Goal: Navigation & Orientation: Find specific page/section

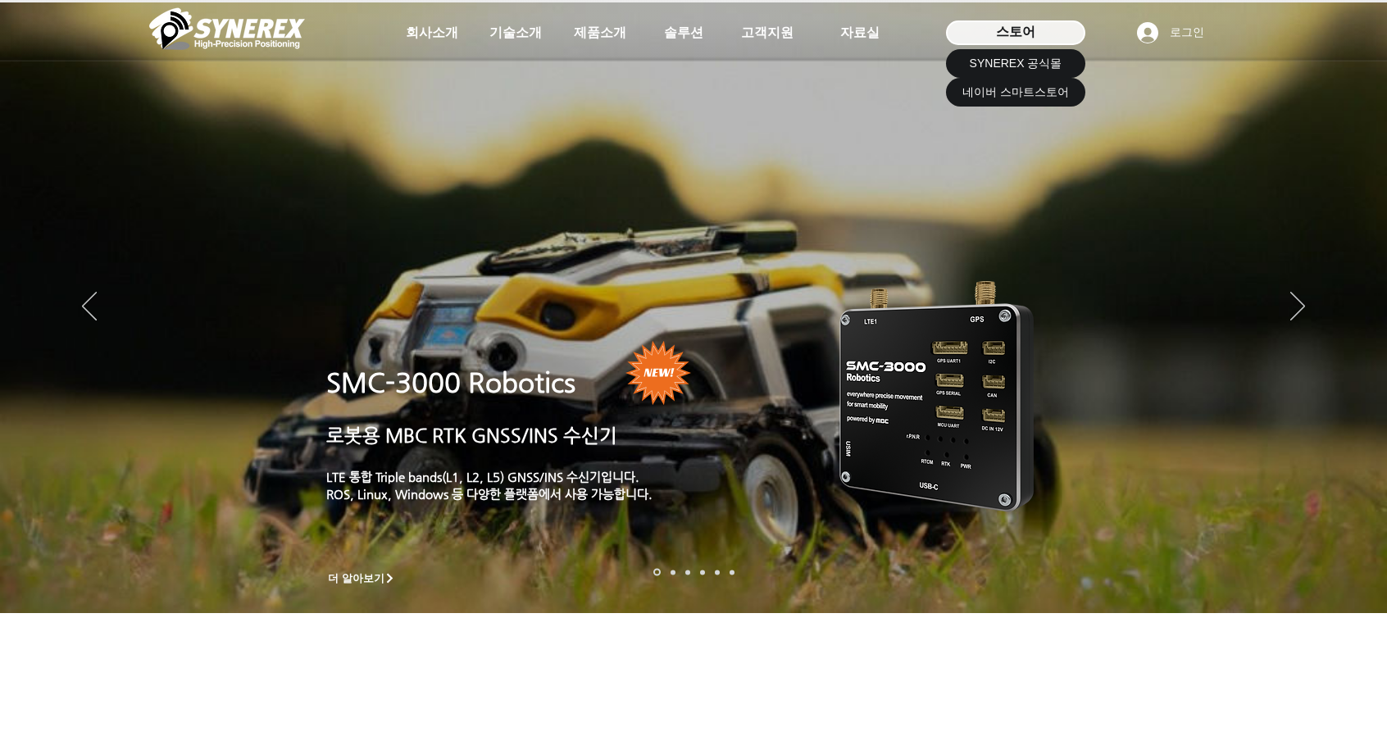
click at [979, 27] on div "스토어" at bounding box center [1015, 32] width 139 height 25
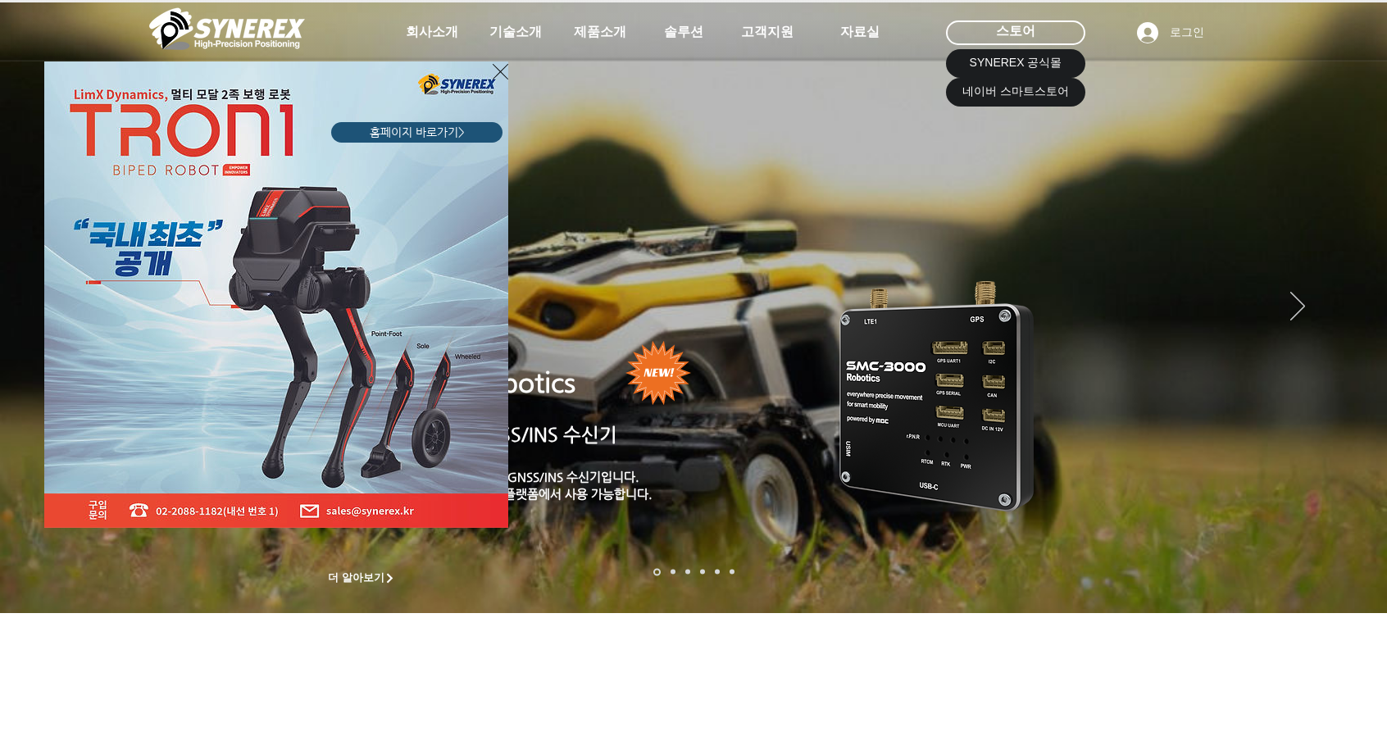
click at [980, 68] on div "LimX Dinamics" at bounding box center [693, 368] width 1387 height 736
click at [979, 57] on div "LimX Dinamics" at bounding box center [693, 368] width 1387 height 736
click at [997, 96] on div "LimX Dinamics" at bounding box center [693, 368] width 1387 height 736
click at [995, 27] on div "LimX Dinamics" at bounding box center [693, 368] width 1387 height 736
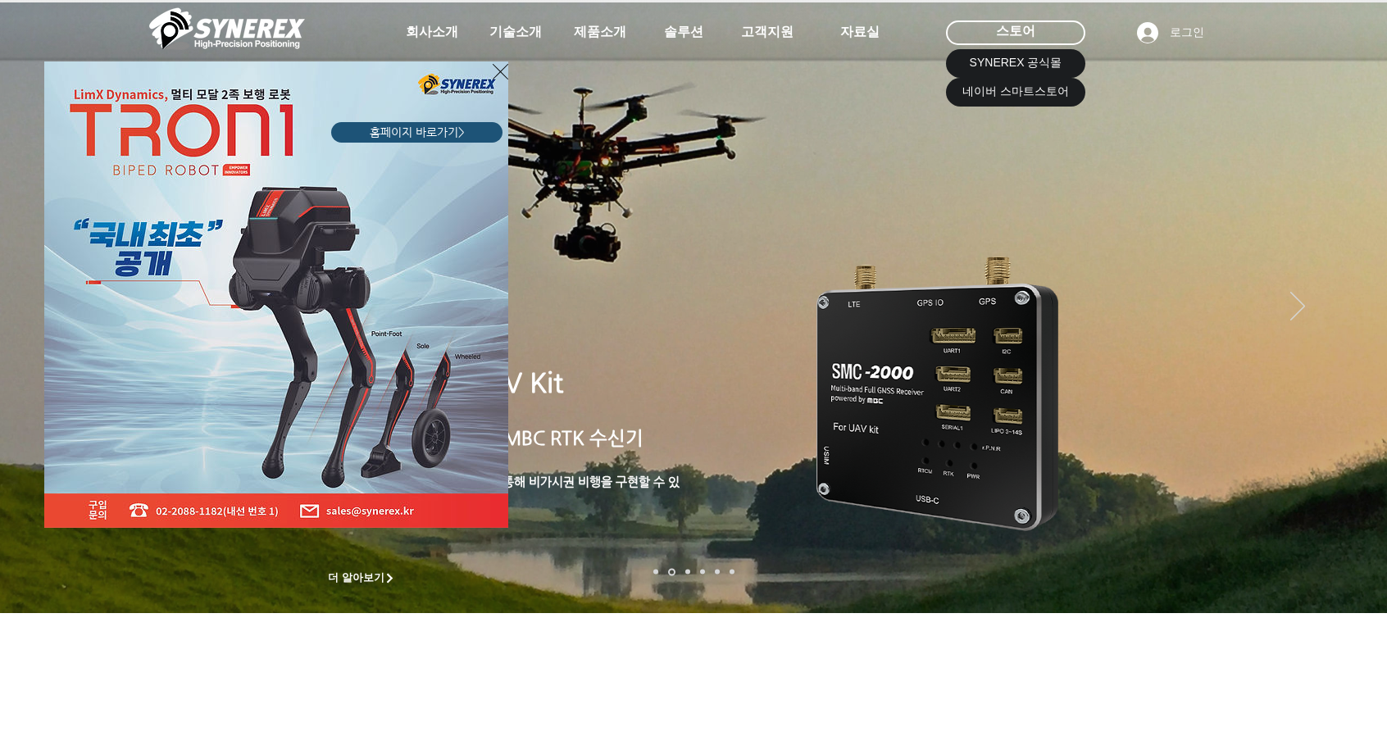
click at [500, 68] on icon "사이트로 돌아가기" at bounding box center [501, 71] width 16 height 20
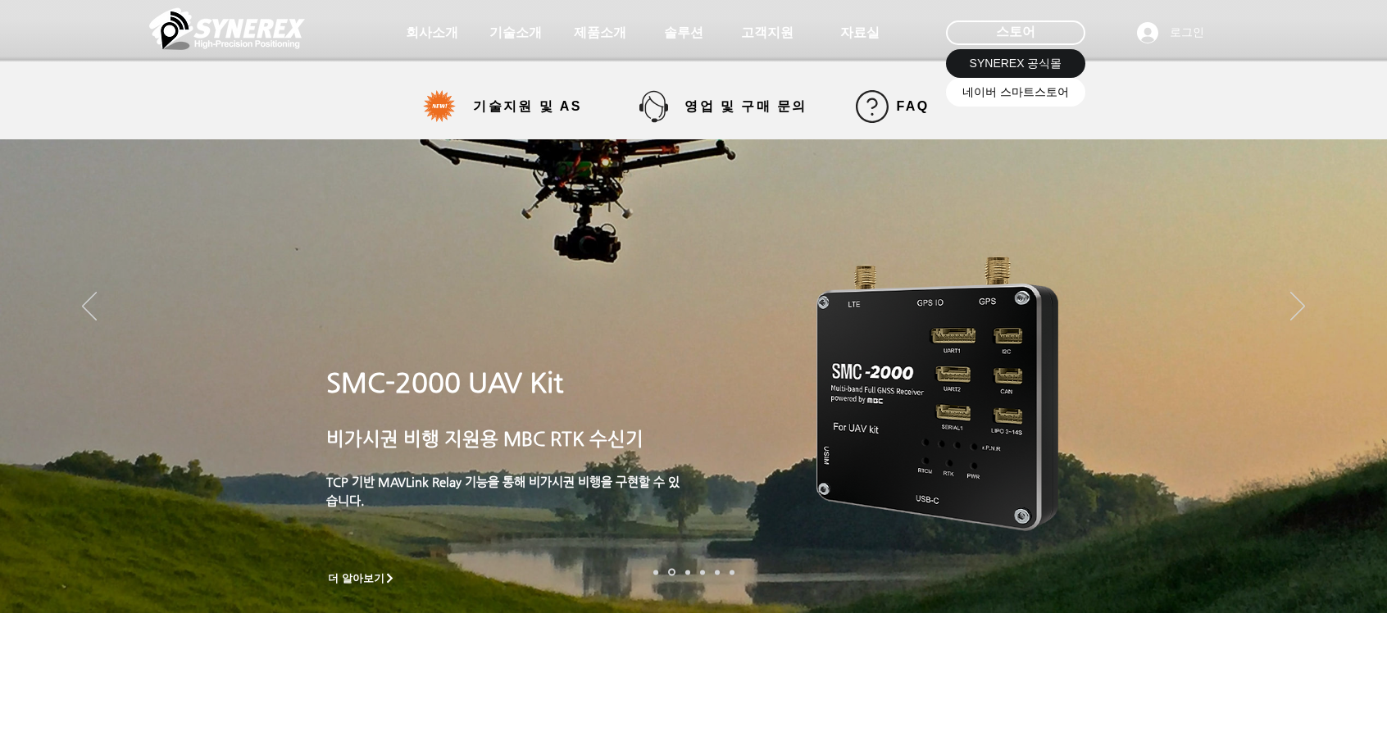
click at [1041, 98] on span "네이버 스마트스토어" at bounding box center [1015, 92] width 107 height 16
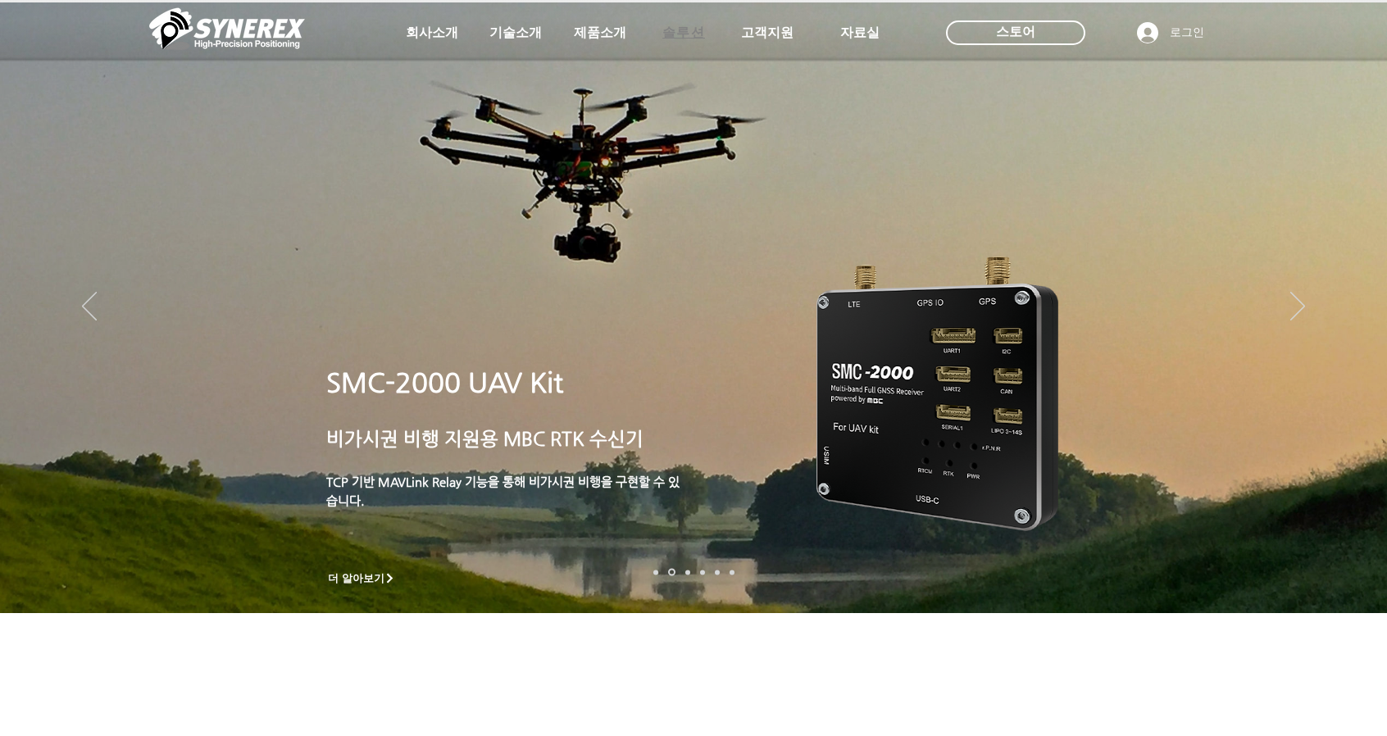
click at [678, 35] on span "솔루션" at bounding box center [683, 33] width 43 height 17
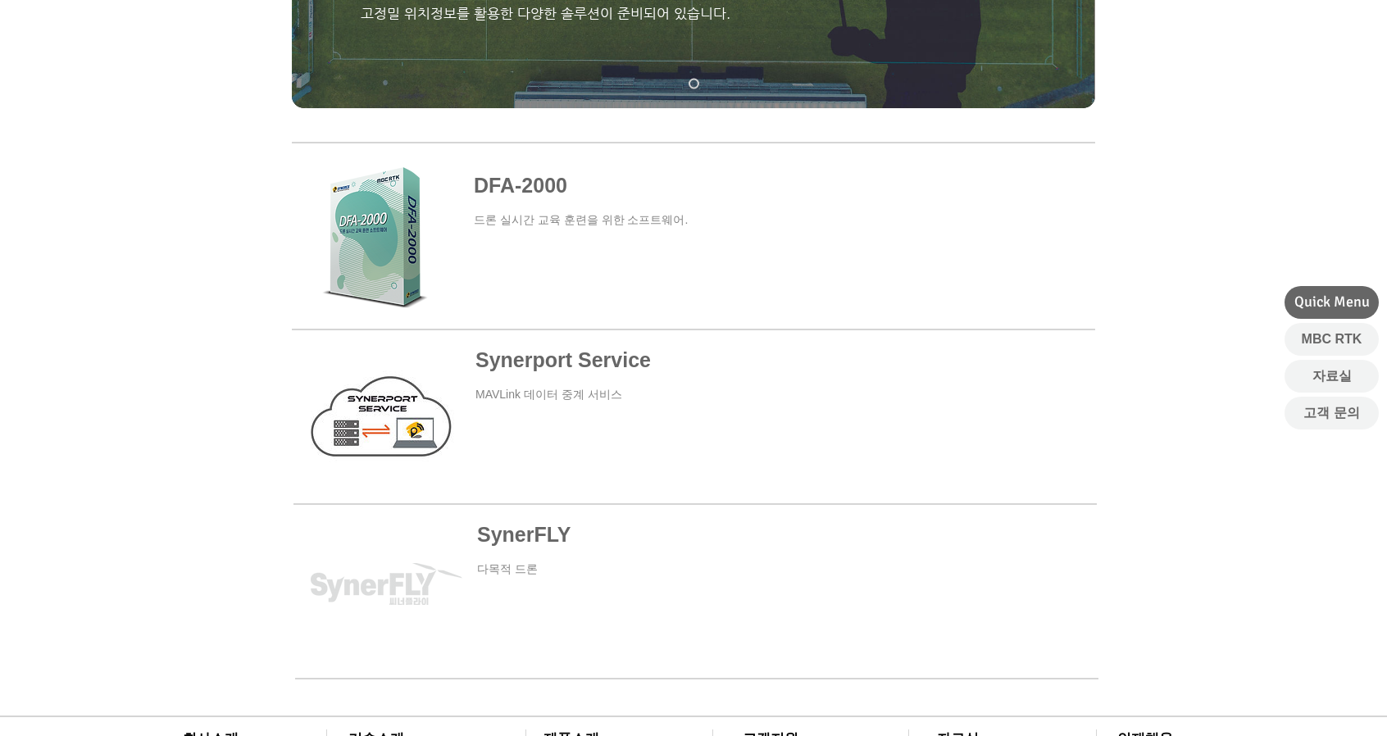
scroll to position [656, 0]
